Goal: Transaction & Acquisition: Obtain resource

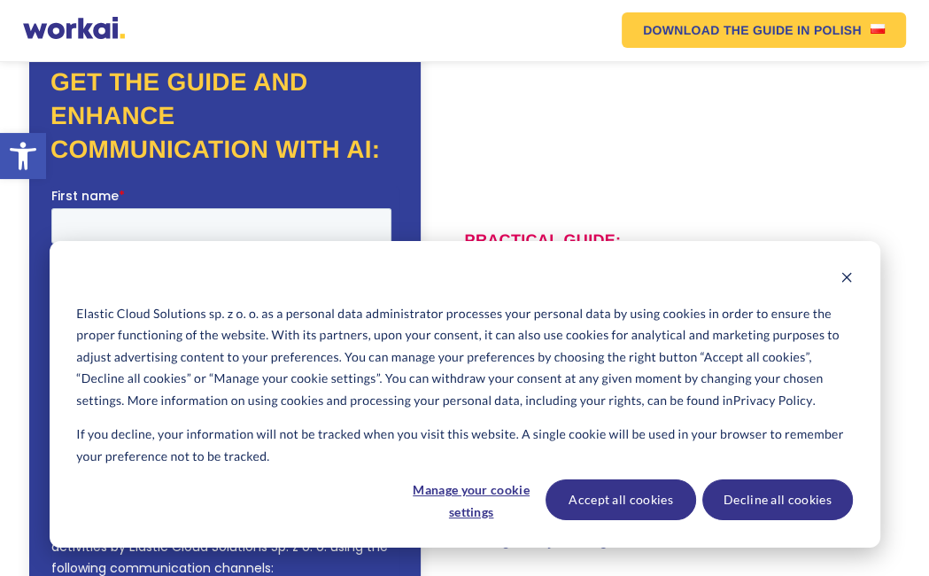
scroll to position [177, 0]
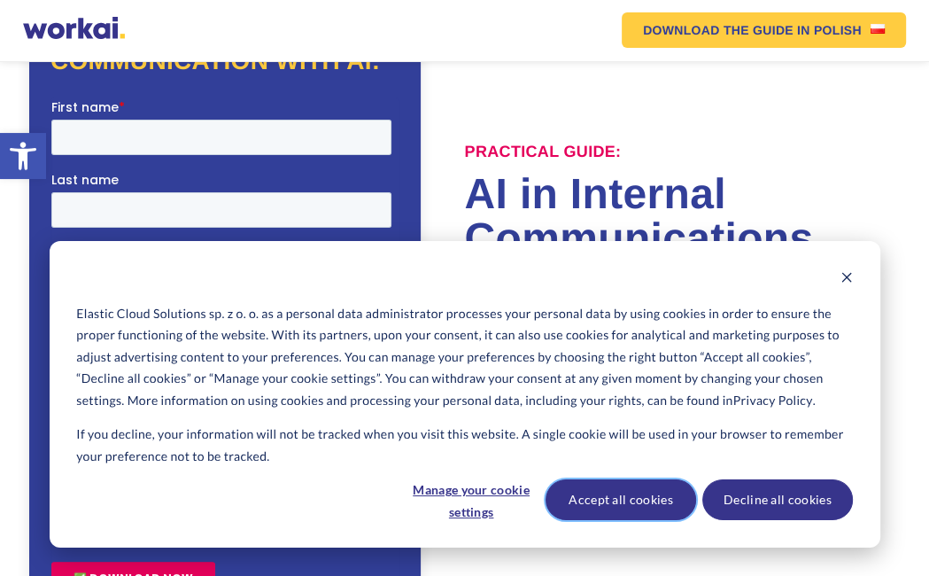
click at [614, 503] on button "Accept all cookies" at bounding box center [620, 499] width 151 height 41
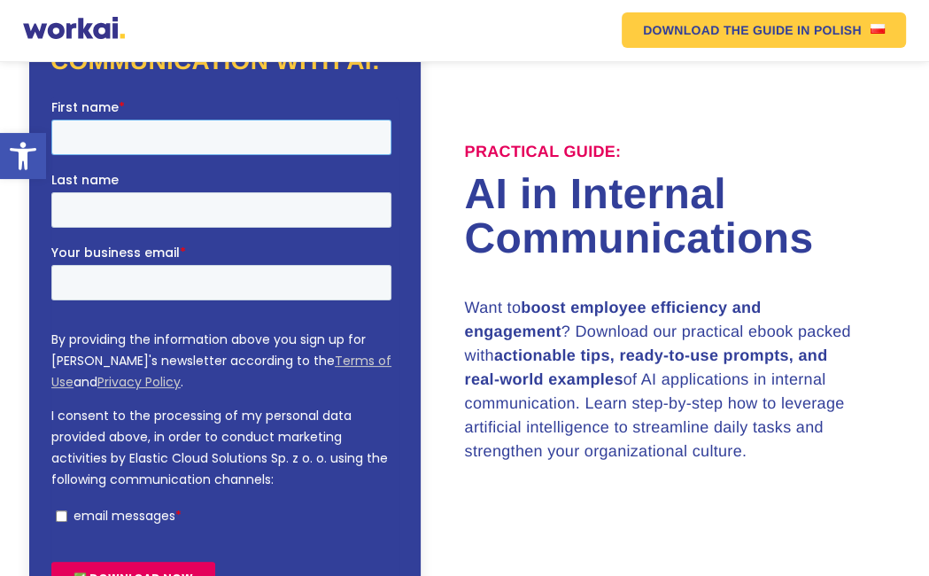
click at [156, 142] on input "First name *" at bounding box center [220, 136] width 340 height 35
type input "vasantharani"
type input "J S"
paste input "[EMAIL_ADDRESS][DOMAIN_NAME]"
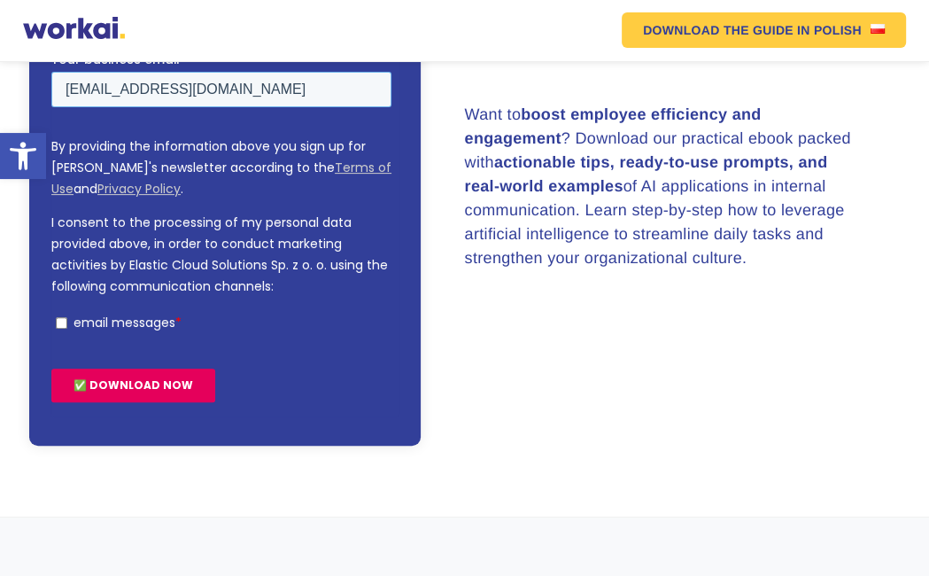
scroll to position [443, 0]
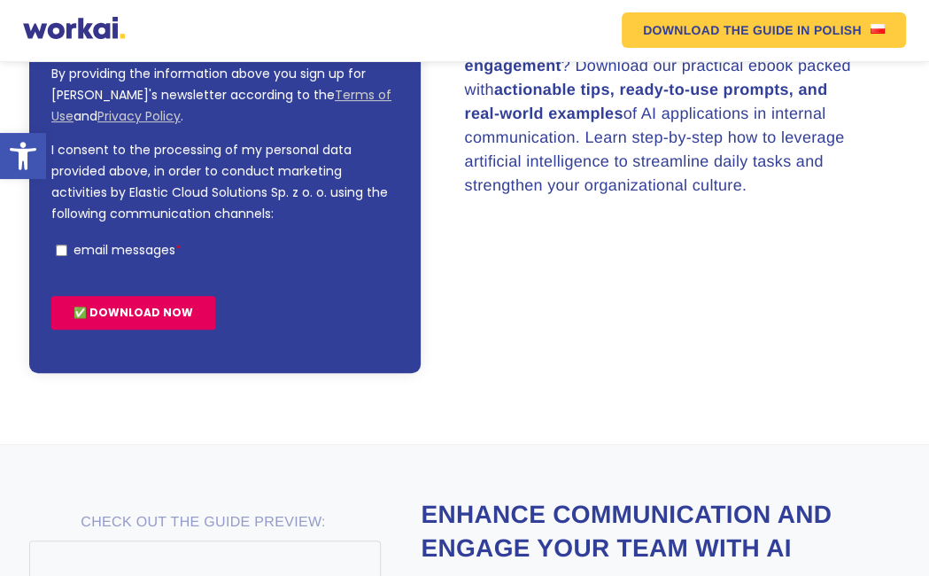
type input "[EMAIL_ADDRESS][DOMAIN_NAME]"
click at [63, 251] on input "email messages *" at bounding box center [61, 250] width 12 height 12
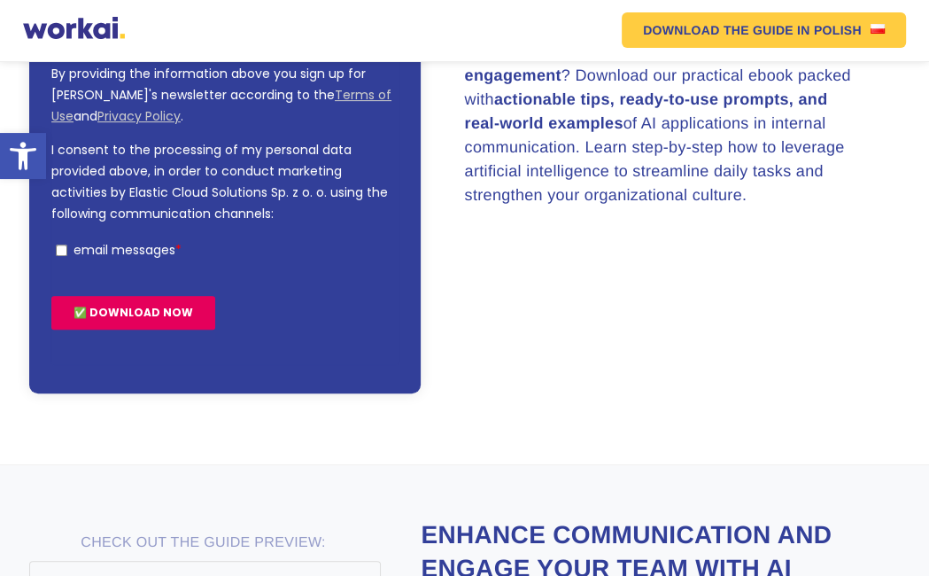
scroll to position [452, 0]
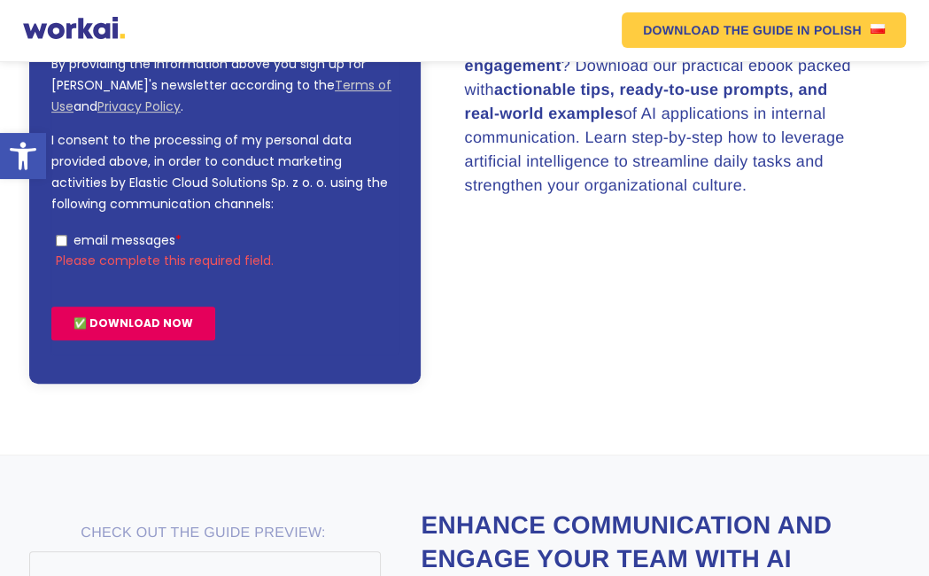
click at [108, 326] on input "✅ DOWNLOAD NOW" at bounding box center [132, 323] width 164 height 34
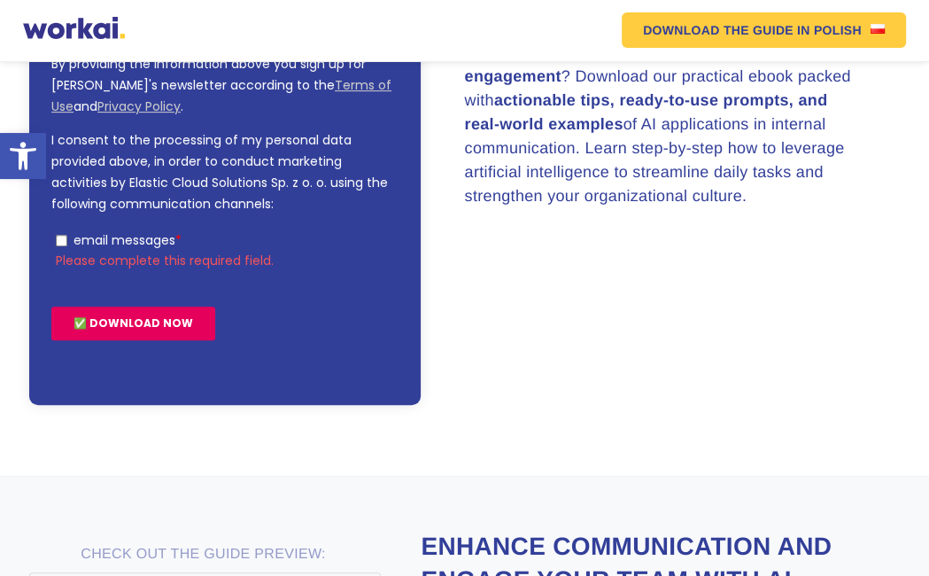
scroll to position [463, 0]
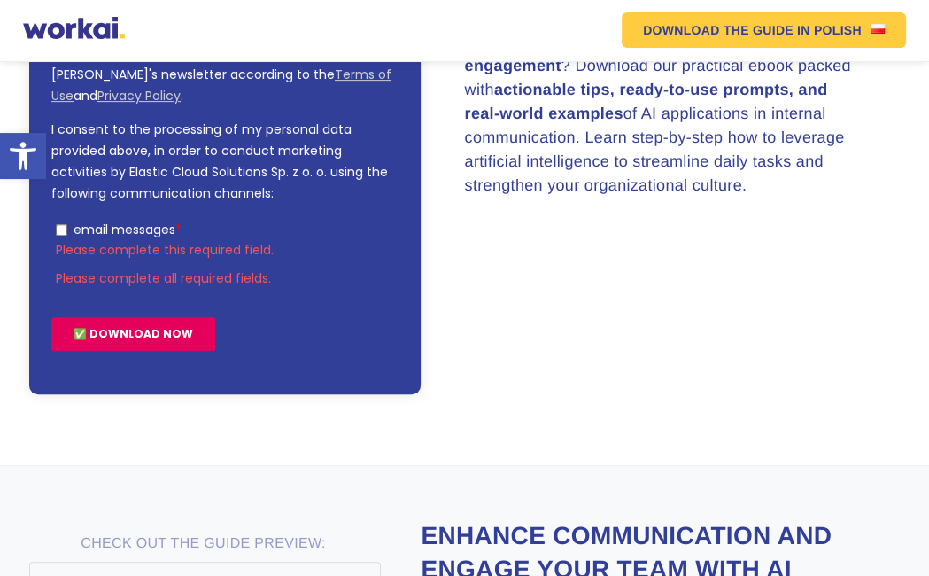
click at [64, 230] on input "email messages *" at bounding box center [61, 230] width 12 height 12
checkbox input "true"
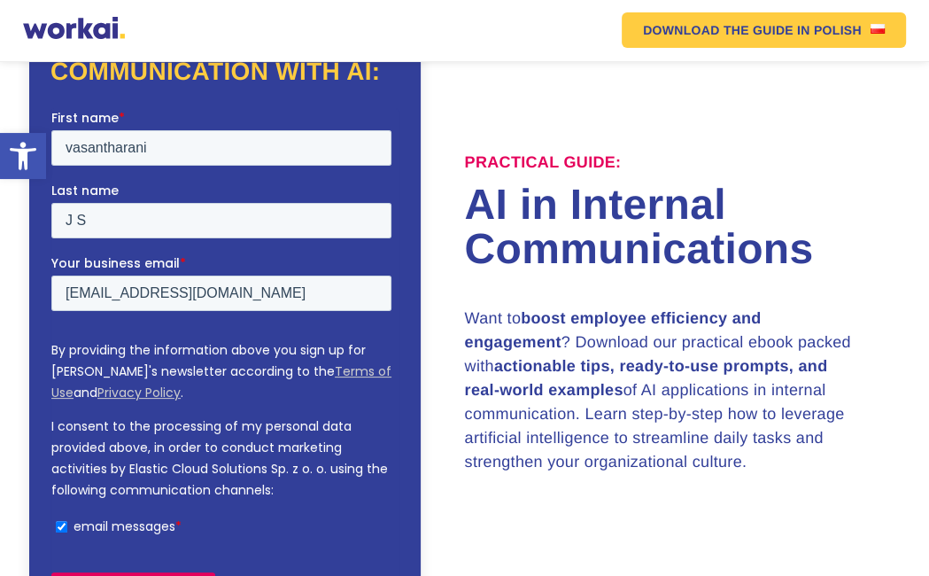
scroll to position [354, 0]
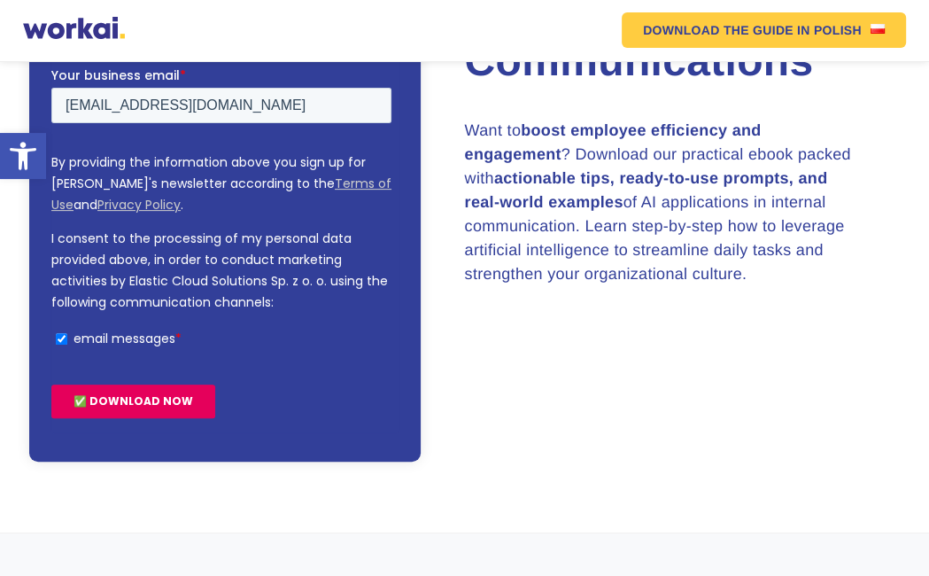
click at [150, 406] on input "✅ DOWNLOAD NOW" at bounding box center [132, 401] width 164 height 34
